Goal: Use online tool/utility: Utilize a website feature to perform a specific function

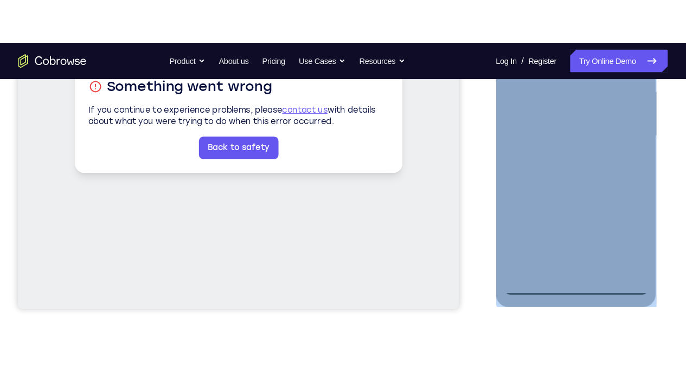
scroll to position [253, 0]
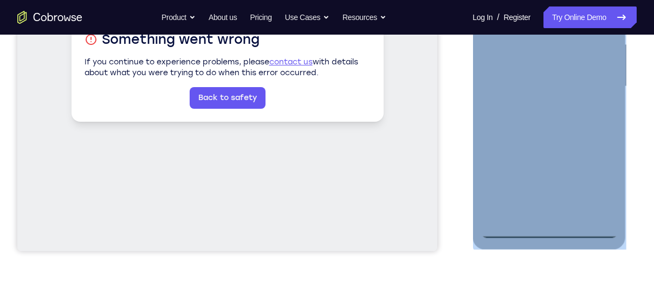
click at [547, 228] on div at bounding box center [549, 86] width 137 height 303
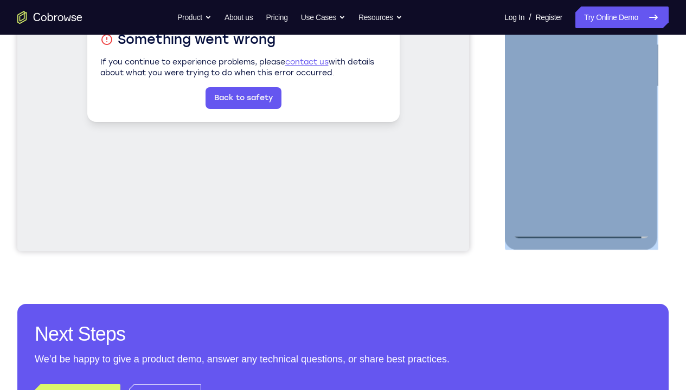
click at [631, 180] on div at bounding box center [580, 86] width 137 height 303
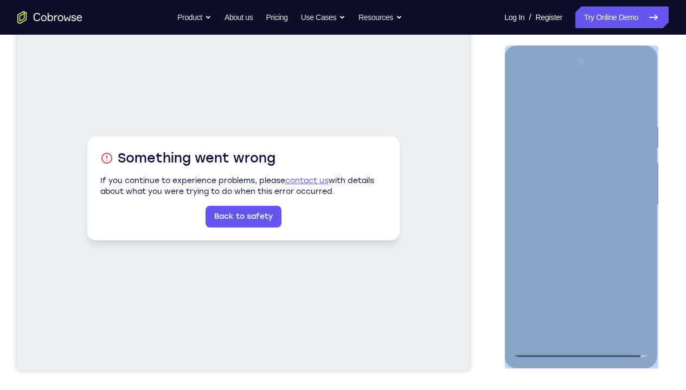
scroll to position [134, 0]
click at [532, 75] on div at bounding box center [580, 204] width 137 height 303
click at [624, 193] on div at bounding box center [580, 204] width 137 height 303
click at [568, 223] on div at bounding box center [580, 204] width 137 height 303
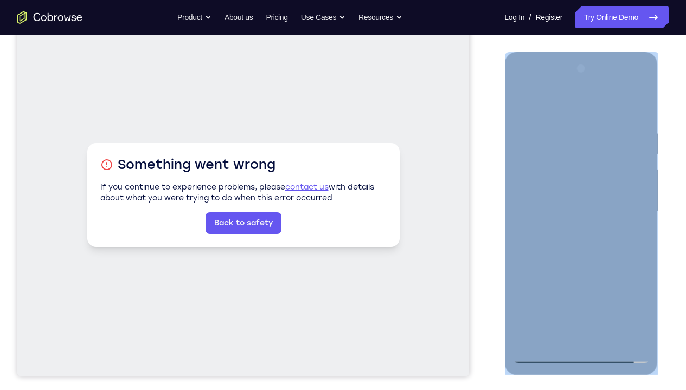
scroll to position [127, 0]
click at [555, 203] on div at bounding box center [580, 212] width 137 height 303
click at [540, 167] on div at bounding box center [580, 212] width 137 height 303
click at [545, 186] on div at bounding box center [580, 212] width 137 height 303
click at [551, 161] on div at bounding box center [580, 212] width 137 height 303
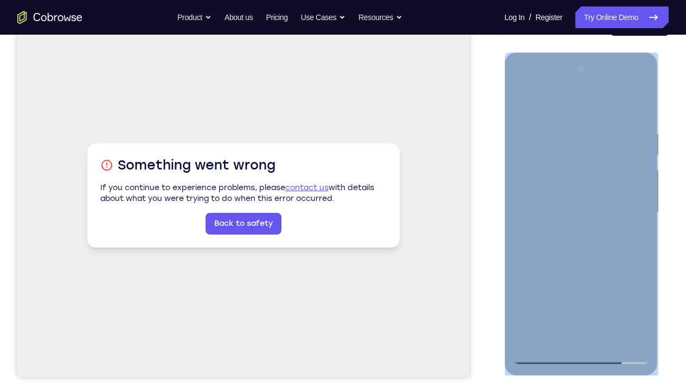
scroll to position [0, 0]
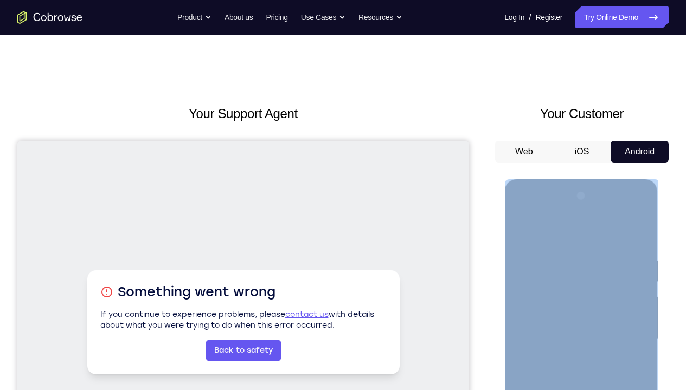
copy div
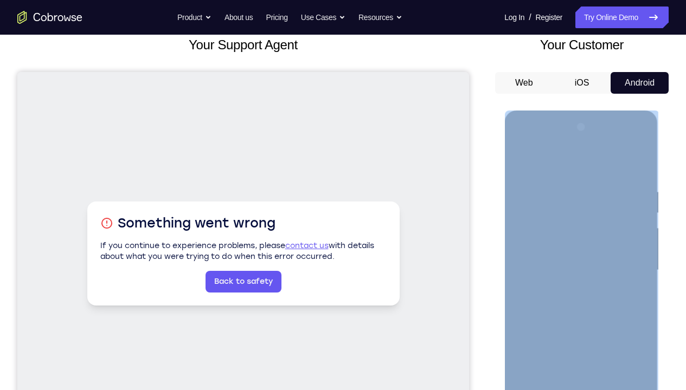
scroll to position [69, 0]
click at [524, 290] on div at bounding box center [580, 269] width 137 height 303
click at [594, 290] on div at bounding box center [580, 269] width 137 height 303
click at [622, 290] on div at bounding box center [580, 269] width 137 height 303
click at [544, 290] on div at bounding box center [580, 269] width 137 height 303
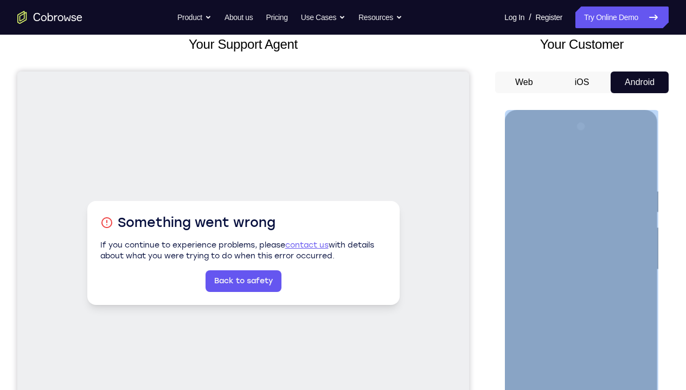
click at [553, 290] on div at bounding box center [580, 269] width 137 height 303
click at [522, 290] on div at bounding box center [580, 269] width 137 height 303
click at [549, 290] on div at bounding box center [580, 269] width 137 height 303
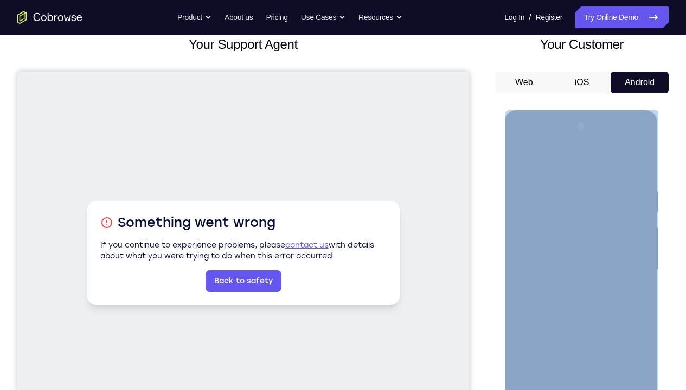
click at [633, 290] on div at bounding box center [580, 269] width 137 height 303
click at [622, 290] on div at bounding box center [580, 269] width 137 height 303
click at [592, 290] on div at bounding box center [580, 269] width 137 height 303
click at [636, 290] on div at bounding box center [580, 269] width 137 height 303
click at [527, 290] on div at bounding box center [580, 269] width 137 height 303
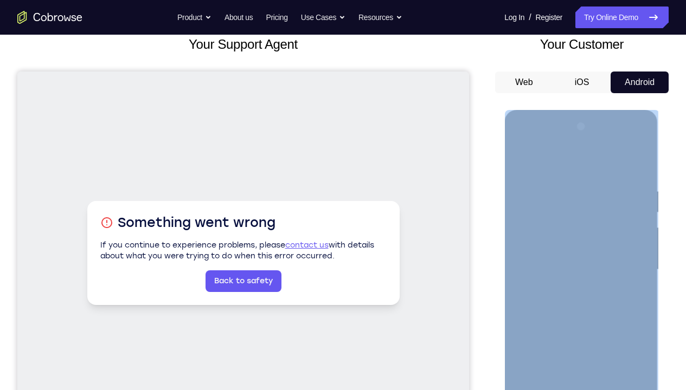
click at [532, 290] on div at bounding box center [580, 269] width 137 height 303
click at [528, 290] on div at bounding box center [580, 269] width 137 height 303
click at [611, 290] on div at bounding box center [580, 269] width 137 height 303
click at [587, 290] on div at bounding box center [580, 269] width 137 height 303
click at [542, 247] on div at bounding box center [580, 269] width 137 height 303
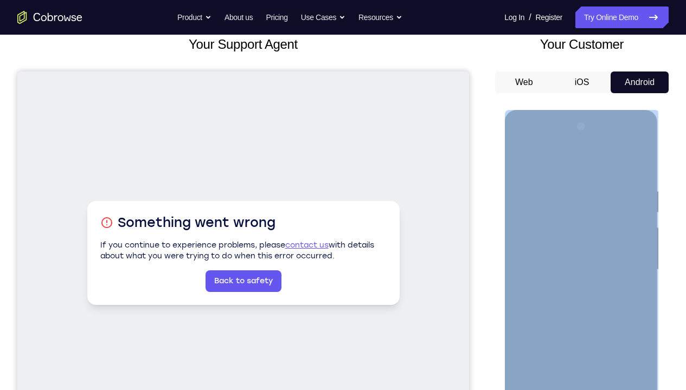
click at [523, 290] on div at bounding box center [580, 269] width 137 height 303
click at [524, 290] on div at bounding box center [580, 269] width 137 height 303
click at [565, 290] on div at bounding box center [580, 269] width 137 height 303
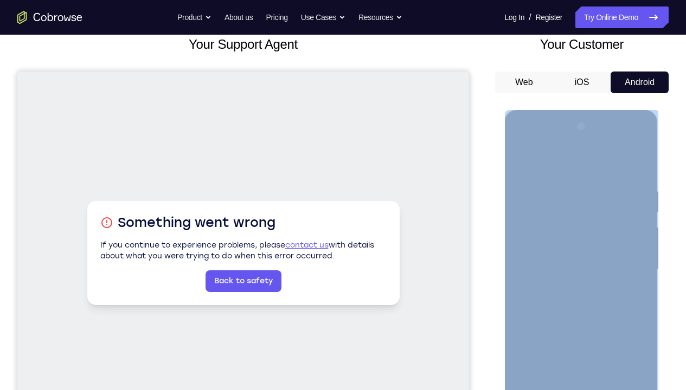
click at [619, 290] on div at bounding box center [580, 269] width 137 height 303
click at [568, 263] on div at bounding box center [580, 269] width 137 height 303
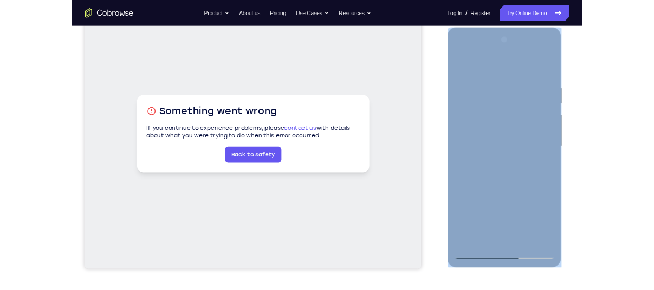
scroll to position [143, 0]
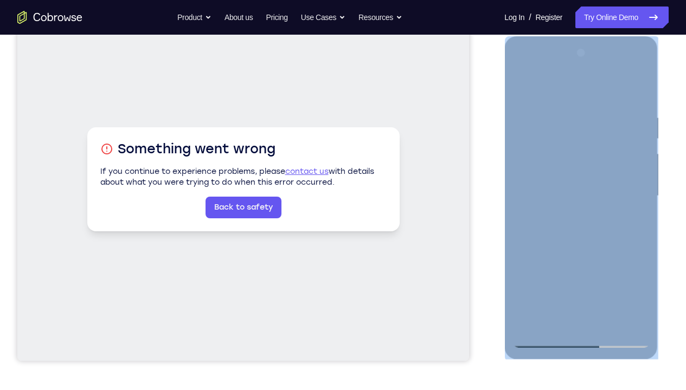
click at [580, 192] on div at bounding box center [580, 195] width 137 height 303
click at [577, 196] on div at bounding box center [580, 195] width 137 height 303
click at [580, 222] on div at bounding box center [580, 195] width 137 height 303
click at [638, 208] on div at bounding box center [580, 195] width 137 height 303
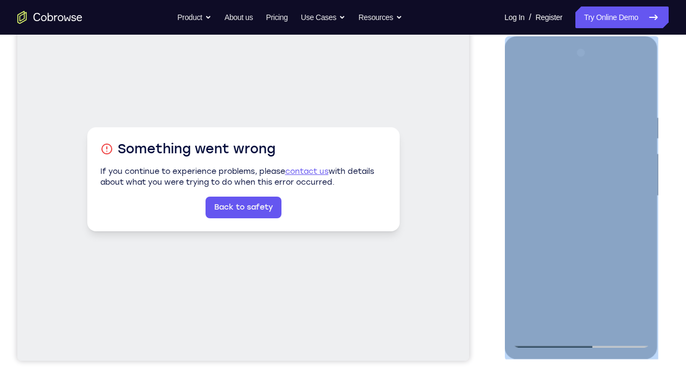
click at [586, 242] on div at bounding box center [580, 195] width 137 height 303
click at [564, 104] on div at bounding box center [580, 195] width 137 height 303
click at [628, 86] on div at bounding box center [580, 195] width 137 height 303
click at [636, 92] on div at bounding box center [580, 195] width 137 height 303
click at [639, 223] on div at bounding box center [580, 195] width 137 height 303
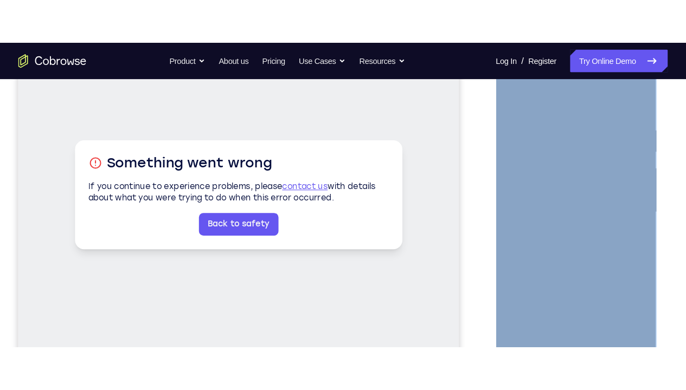
scroll to position [200, 0]
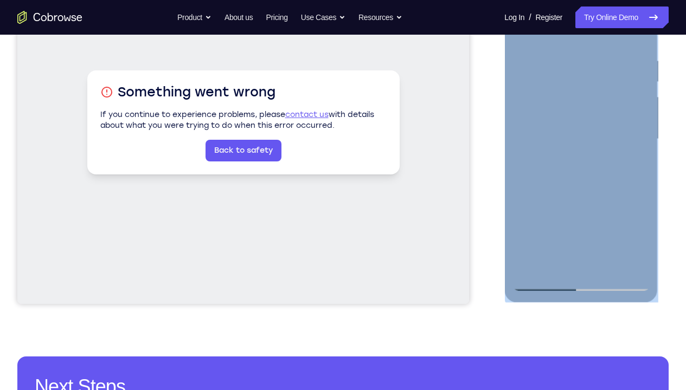
click at [638, 169] on div at bounding box center [580, 139] width 137 height 303
click at [640, 169] on div at bounding box center [580, 139] width 137 height 303
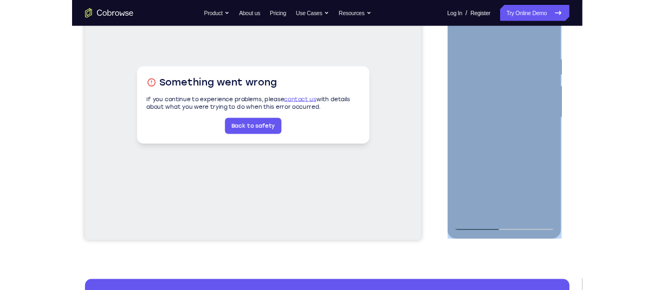
scroll to position [150, 0]
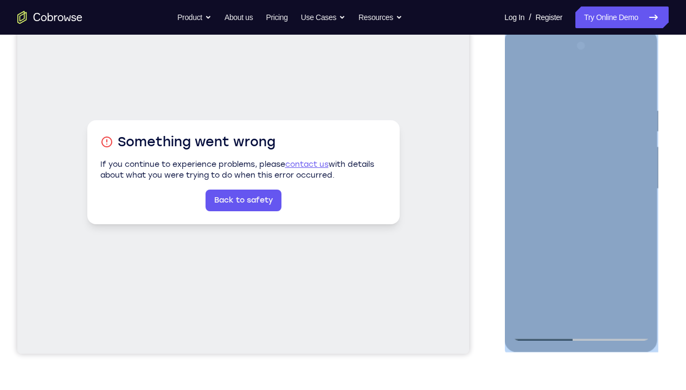
click at [642, 197] on div at bounding box center [580, 188] width 137 height 303
click at [641, 184] on div at bounding box center [580, 188] width 137 height 303
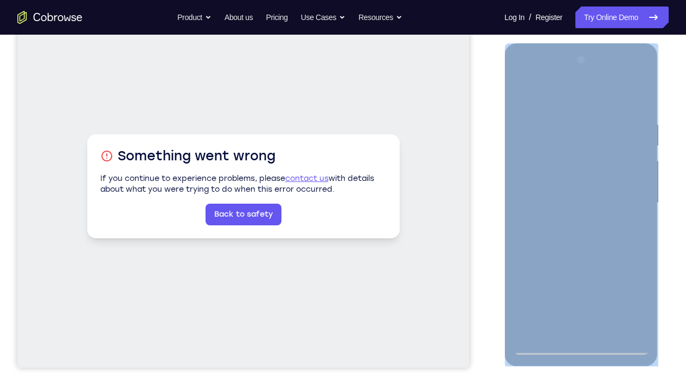
scroll to position [135, 0]
click at [582, 290] on div at bounding box center [580, 203] width 137 height 303
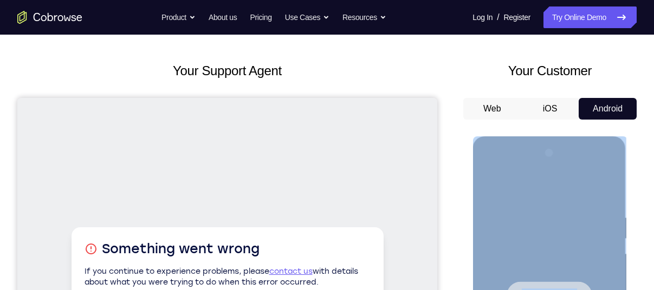
scroll to position [0, 0]
